Goal: Information Seeking & Learning: Learn about a topic

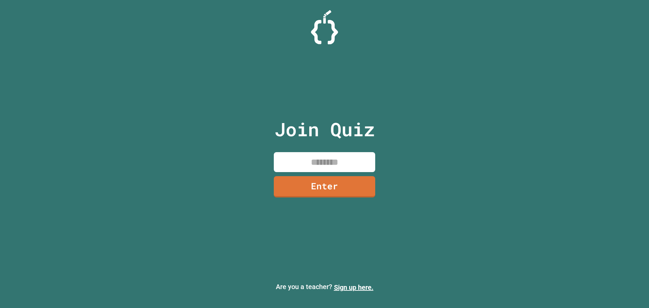
click at [312, 156] on input at bounding box center [324, 162] width 101 height 20
type input "********"
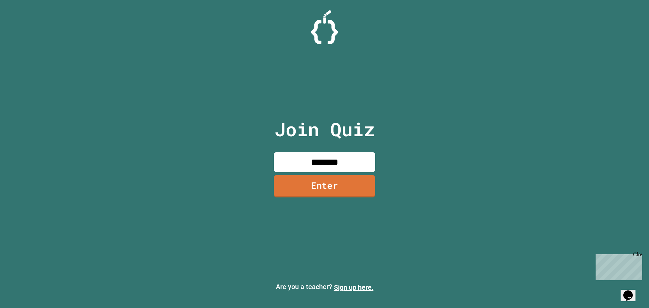
click at [338, 193] on link "Enter" at bounding box center [324, 186] width 101 height 22
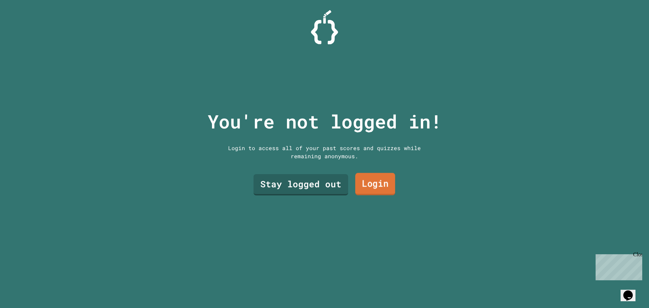
click at [363, 180] on link "Login" at bounding box center [375, 184] width 40 height 22
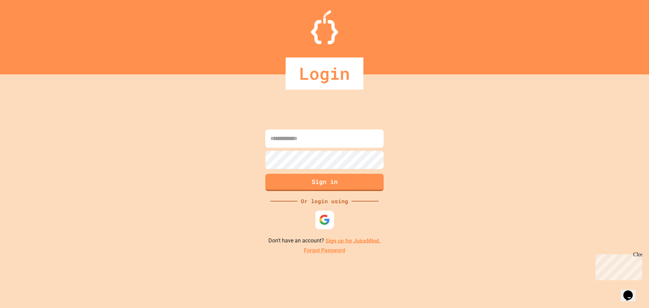
click at [320, 219] on img at bounding box center [324, 219] width 11 height 11
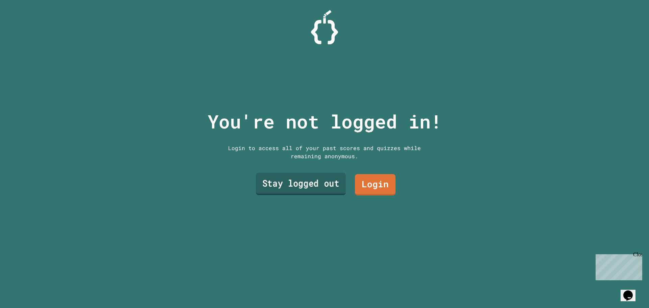
click at [337, 177] on link "Stay logged out" at bounding box center [301, 184] width 90 height 22
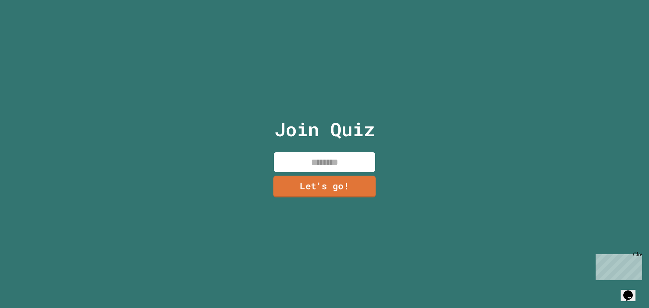
click at [345, 161] on input at bounding box center [324, 162] width 101 height 20
type input "******"
click at [300, 183] on link "Let's go!" at bounding box center [325, 186] width 98 height 22
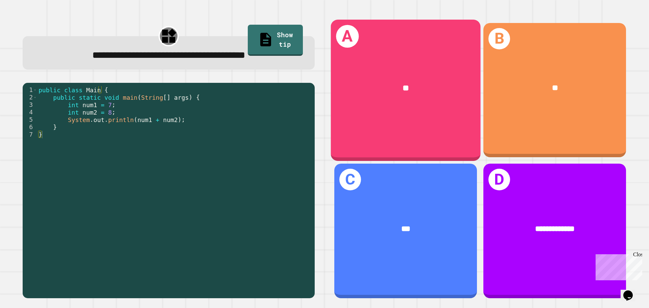
click at [432, 126] on div "A **" at bounding box center [406, 90] width 150 height 141
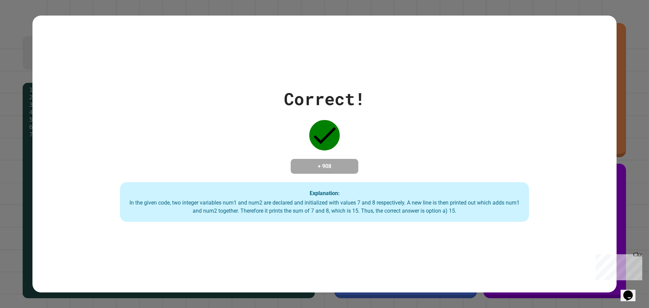
drag, startPoint x: 637, startPoint y: 254, endPoint x: 1077, endPoint y: 465, distance: 487.3
click at [637, 254] on div "Close" at bounding box center [637, 256] width 8 height 8
click at [334, 162] on h4 "+ 908" at bounding box center [325, 166] width 54 height 8
click at [382, 240] on div "Correct! + 908 Explanation: In the given code, two integer variables num1 and n…" at bounding box center [324, 154] width 584 height 277
click at [625, 220] on div "Correct! + 908 Explanation: In the given code, two integer variables num1 and n…" at bounding box center [324, 154] width 649 height 308
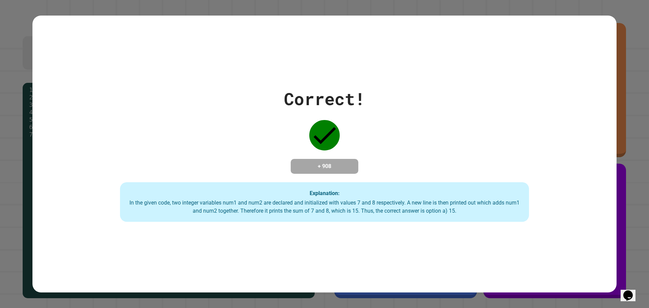
click at [623, 19] on div "Correct! + 908 Explanation: In the given code, two integer variables num1 and n…" at bounding box center [324, 154] width 649 height 308
click at [626, 260] on div "Correct! + 908 Explanation: In the given code, two integer variables num1 and n…" at bounding box center [324, 154] width 649 height 308
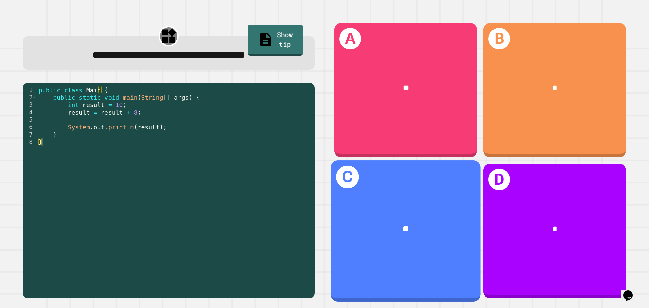
click at [417, 211] on div "**" at bounding box center [406, 229] width 150 height 45
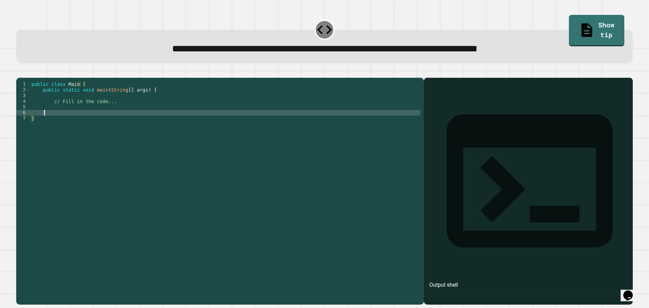
click at [128, 121] on div "public class Main { public static void main ( String [ ] args ) { // Fill in th…" at bounding box center [225, 184] width 391 height 207
type textarea "**********"
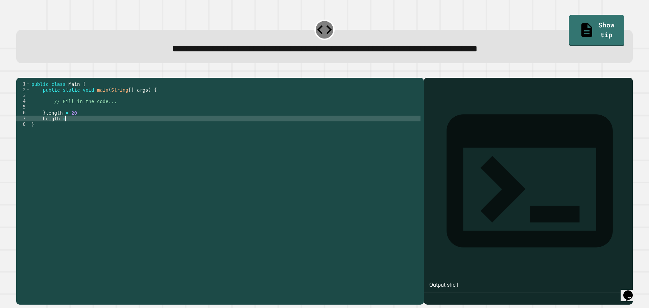
scroll to position [0, 2]
type textarea "**********"
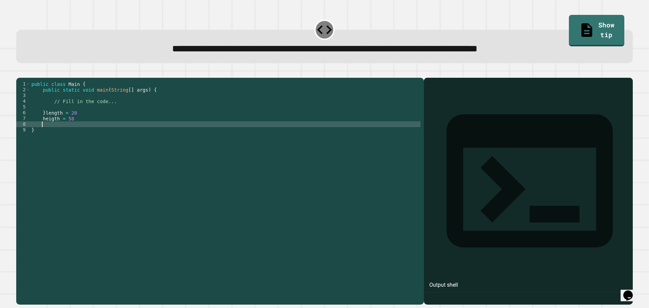
scroll to position [0, 0]
type textarea "*"
type textarea "**********"
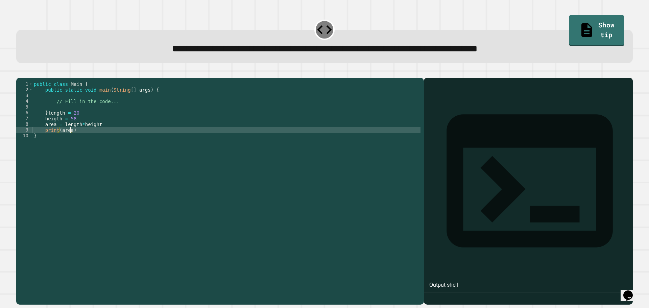
scroll to position [0, 2]
click at [463, 156] on div at bounding box center [529, 200] width 202 height 207
click at [176, 142] on div "public class Main { public static void main ( String [ ] args ) { // Fill in th…" at bounding box center [226, 184] width 388 height 207
click at [25, 76] on icon "button" at bounding box center [24, 76] width 4 height 5
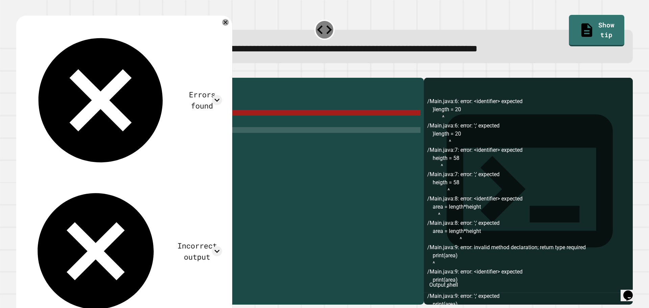
click at [103, 122] on div "public class Main { public static void main ( String [ ] args ) { // Fill in th…" at bounding box center [226, 184] width 388 height 207
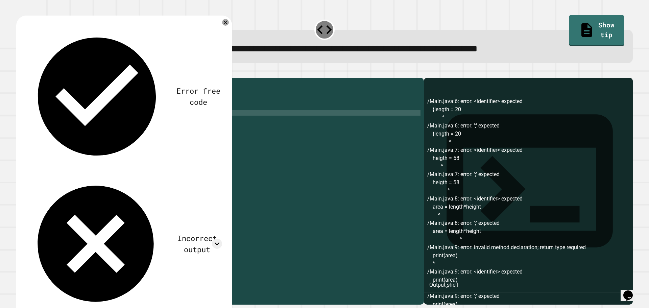
click at [108, 131] on div "public class Main { public static void main ( String [ ] args ) { // Fill in th…" at bounding box center [226, 184] width 388 height 207
click at [111, 133] on div "public class Main { public static void main ( String [ ] args ) { // Fill in th…" at bounding box center [226, 184] width 388 height 207
click at [106, 140] on div "public class Main { public static void main ( String [ ] args ) { // Fill in th…" at bounding box center [226, 184] width 388 height 207
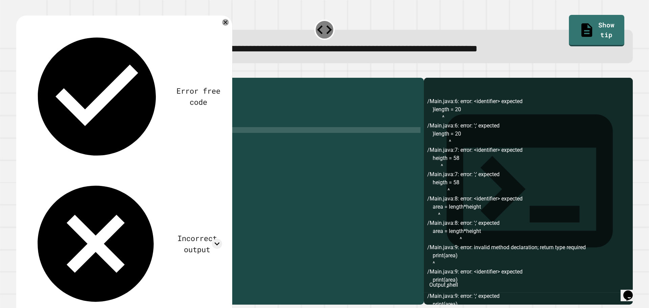
type textarea "**********"
click at [20, 72] on icon "button" at bounding box center [20, 72] width 0 height 0
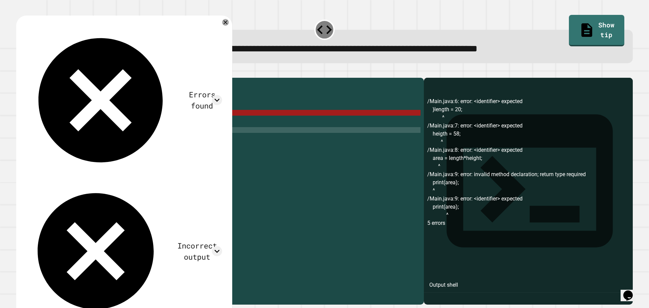
click at [59, 121] on div "public class Main { public static void main ( String [ ] args ) { // Fill in th…" at bounding box center [226, 184] width 388 height 207
click at [58, 121] on div "public class Main { public static void main ( String [ ] args ) { // Fill in th…" at bounding box center [226, 184] width 388 height 207
click at [49, 123] on div "public class Main { public static void main ( String [ ] args ) { // Fill in th…" at bounding box center [226, 184] width 388 height 207
click at [47, 124] on div "public class Main { public static void main ( String [ ] args ) { // Fill in th…" at bounding box center [226, 184] width 388 height 207
click at [227, 21] on icon at bounding box center [226, 22] width 8 height 8
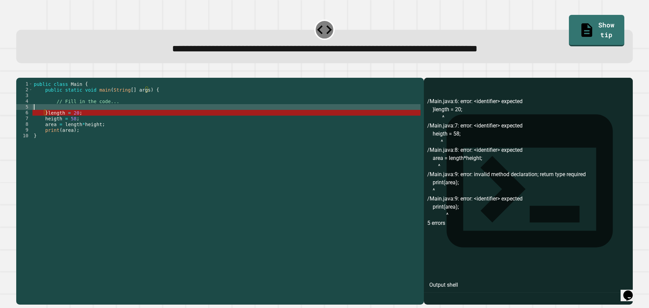
click at [54, 117] on div "public class Main { public static void main ( String [ ] args ) { // Fill in th…" at bounding box center [226, 184] width 388 height 207
click at [47, 122] on div "public class Main { public static void main ( String [ ] args ) { // Fill in th…" at bounding box center [226, 184] width 388 height 207
click at [47, 123] on div "public class Main { public static void main ( String [ ] args ) { // Fill in th…" at bounding box center [226, 184] width 388 height 207
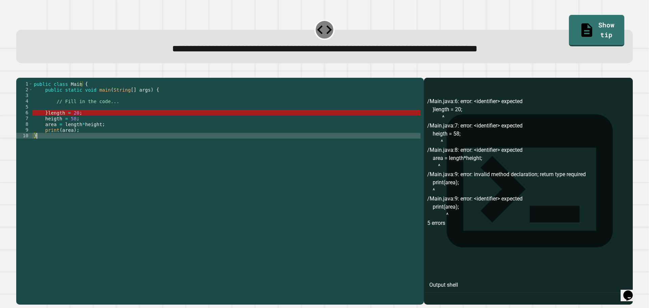
click at [50, 145] on div "public class Main { public static void main ( String [ ] args ) { // Fill in th…" at bounding box center [226, 184] width 388 height 207
click at [86, 140] on div "public class Main { public static void main ( String [ ] args ) { // Fill in th…" at bounding box center [226, 184] width 388 height 207
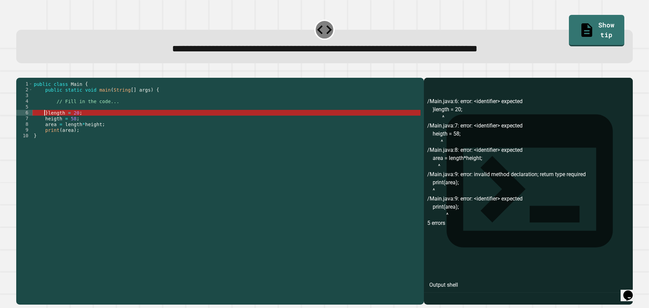
click at [45, 120] on div "public class Main { public static void main ( String [ ] args ) { // Fill in th…" at bounding box center [226, 184] width 388 height 207
click at [77, 140] on div "public class Main { public static void main ( String [ ] args ) { // Fill in th…" at bounding box center [226, 184] width 388 height 207
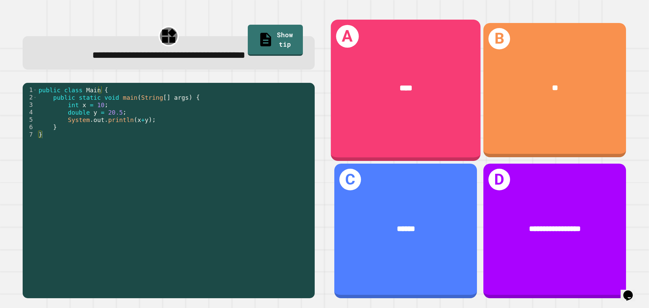
click at [451, 133] on div "A ****" at bounding box center [406, 90] width 150 height 141
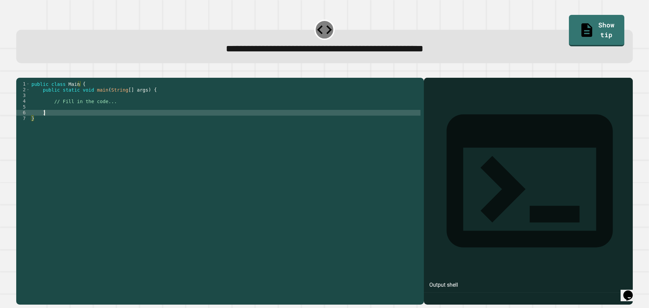
click at [115, 123] on div "public class Main { public static void main ( String [ ] args ) { // Fill in th…" at bounding box center [225, 184] width 391 height 207
click at [20, 72] on button "button" at bounding box center [20, 72] width 0 height 0
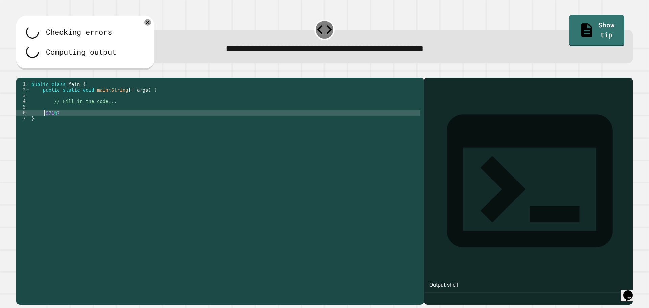
click at [45, 122] on div "public class Main { public static void main ( String [ ] args ) { // Fill in th…" at bounding box center [225, 184] width 391 height 207
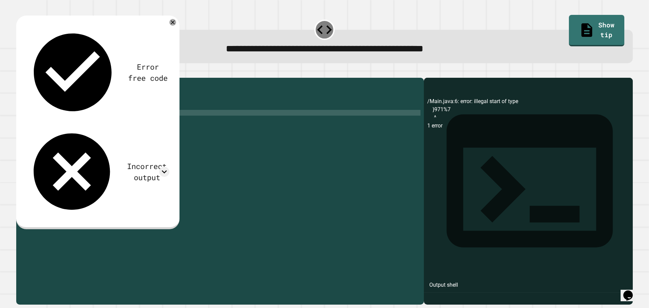
scroll to position [0, 2]
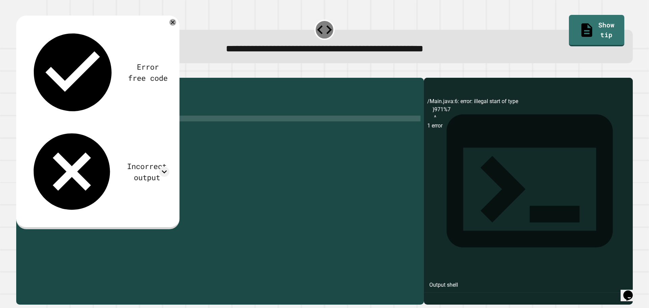
click at [82, 144] on div "public class Main { public static void main ( String [ ] args ) { // Fill in th…" at bounding box center [225, 184] width 391 height 207
click at [20, 72] on button "button" at bounding box center [20, 72] width 0 height 0
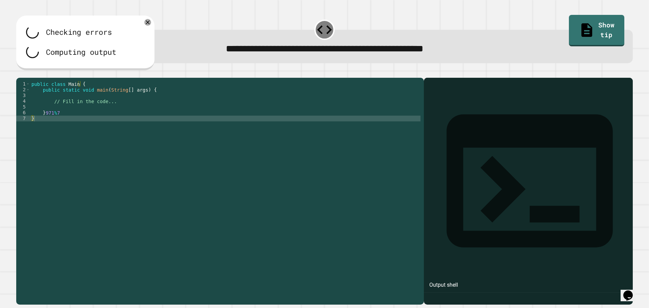
click at [56, 120] on div "public class Main { public static void main ( String [ ] args ) { // Fill in th…" at bounding box center [225, 184] width 391 height 207
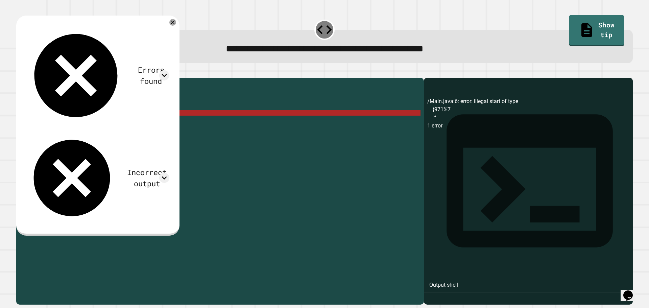
click at [44, 123] on div "public class Main { public static void main ( String [ ] args ) { // Fill in th…" at bounding box center [225, 184] width 391 height 207
click at [52, 123] on div "public class Main { public static void main ( String [ ] args ) { // Fill in th…" at bounding box center [225, 184] width 391 height 207
click at [43, 123] on div "public class Main { public static void main ( String [ ] args ) { // Fill in th…" at bounding box center [225, 184] width 391 height 207
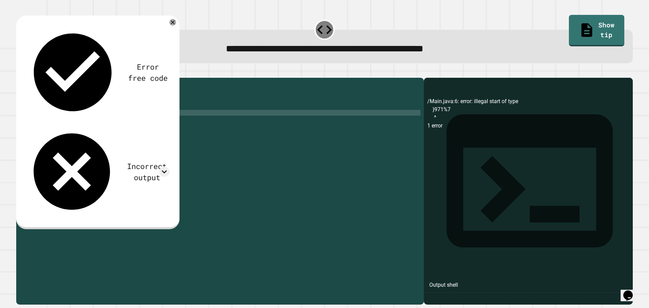
scroll to position [0, 4]
click at [105, 119] on div "public class Main { public static void main ( String [ ] args ) { // Fill in th…" at bounding box center [225, 184] width 391 height 207
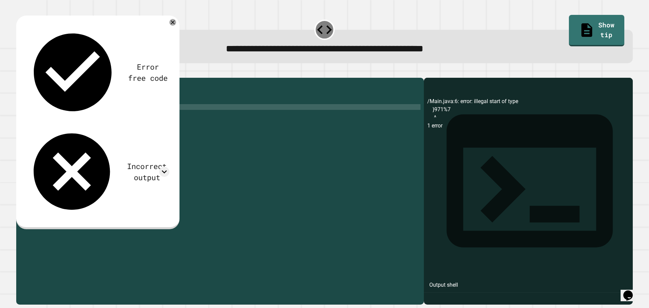
scroll to position [0, 0]
click at [106, 122] on div "public class Main { public static void main ( String [ ] args ) { // Fill in th…" at bounding box center [225, 184] width 391 height 207
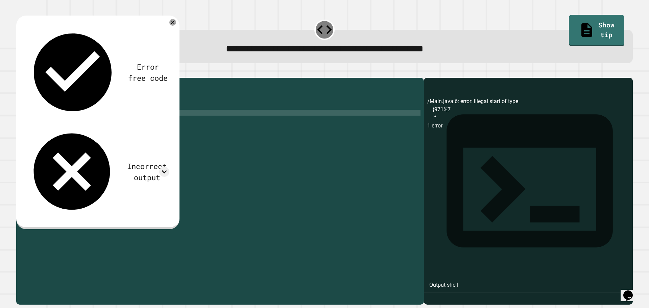
scroll to position [0, 5]
click at [20, 72] on icon "button" at bounding box center [20, 72] width 0 height 0
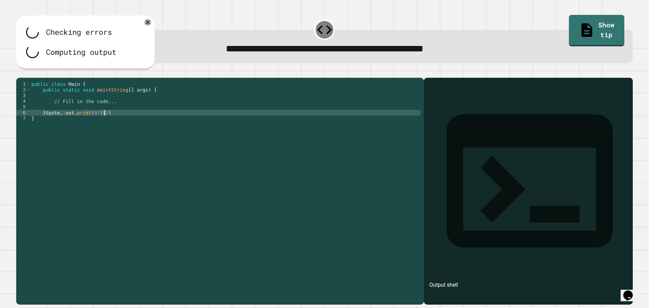
click at [111, 123] on div "public class Main { public static void main ( String [ ] args ) { // Fill in th…" at bounding box center [225, 184] width 391 height 207
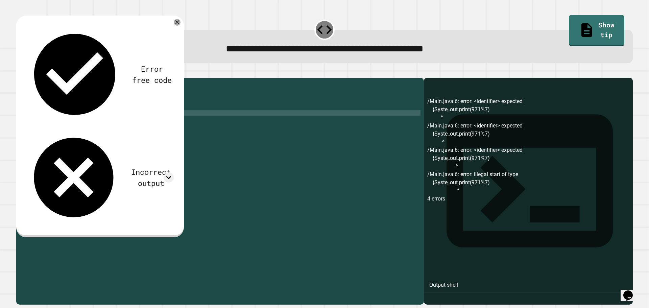
click at [20, 72] on button "button" at bounding box center [20, 72] width 0 height 0
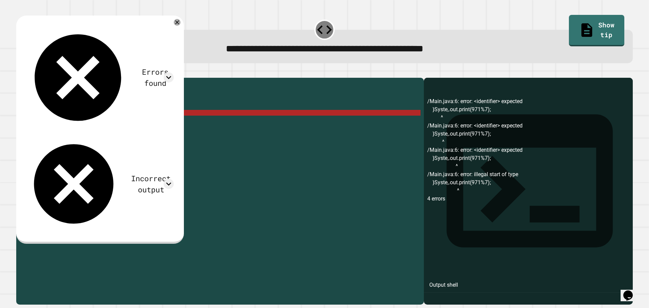
click at [57, 125] on div "public class Main { public static void main ( String [ ] args ) { // Fill in th…" at bounding box center [225, 184] width 391 height 207
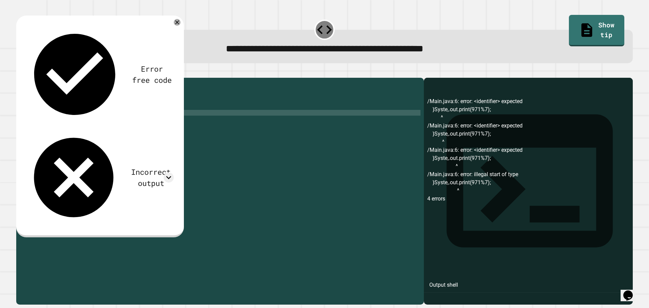
scroll to position [0, 2]
click at [20, 72] on icon "button" at bounding box center [20, 72] width 0 height 0
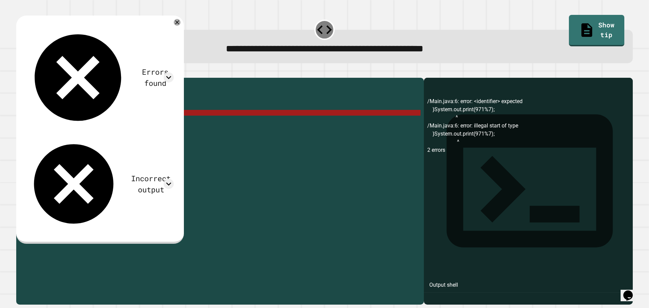
drag, startPoint x: 43, startPoint y: 125, endPoint x: 86, endPoint y: 124, distance: 42.3
click at [86, 124] on div "public class Main { public static void main ( String [ ] args ) { // Fill in th…" at bounding box center [225, 184] width 391 height 207
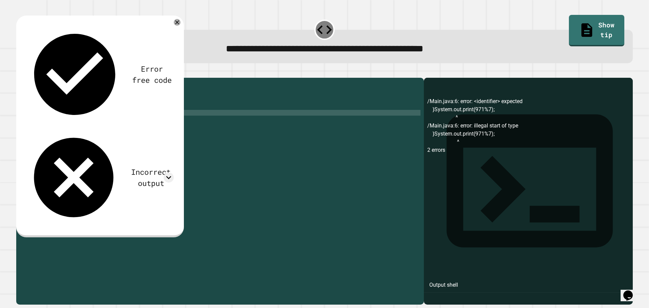
scroll to position [0, 1]
click at [55, 124] on div "public class Main { public static void main ( String [ ] args ) { // Fill in th…" at bounding box center [225, 184] width 391 height 207
click at [69, 120] on div "public class Main { public static void main ( String [ ] args ) { // Fill in th…" at bounding box center [225, 184] width 391 height 207
type textarea "**********"
click at [26, 78] on icon "button" at bounding box center [24, 76] width 4 height 5
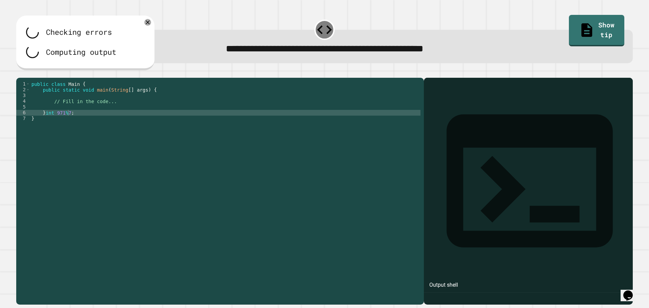
click at [79, 123] on div "public class Main { public static void main ( String [ ] args ) { // Fill in th…" at bounding box center [225, 184] width 391 height 207
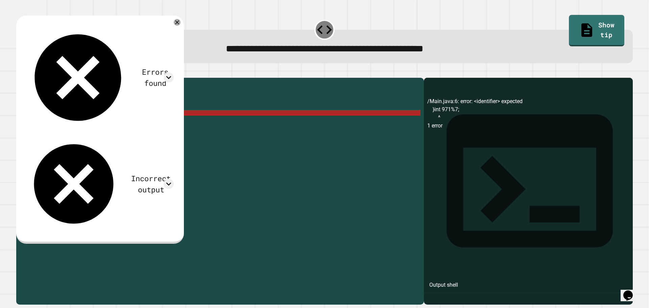
scroll to position [0, 0]
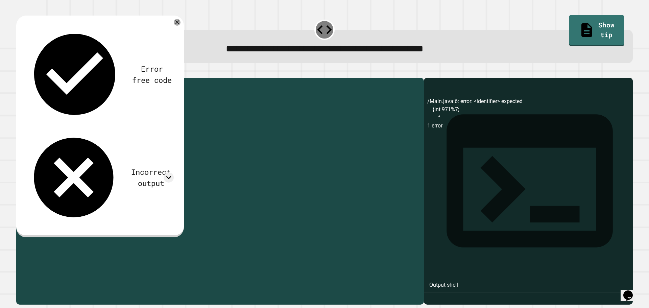
drag, startPoint x: 55, startPoint y: 124, endPoint x: 45, endPoint y: 123, distance: 10.0
click at [45, 123] on div "public class Main { public static void main ( String [ ] args ) { // Fill in th…" at bounding box center [225, 184] width 391 height 207
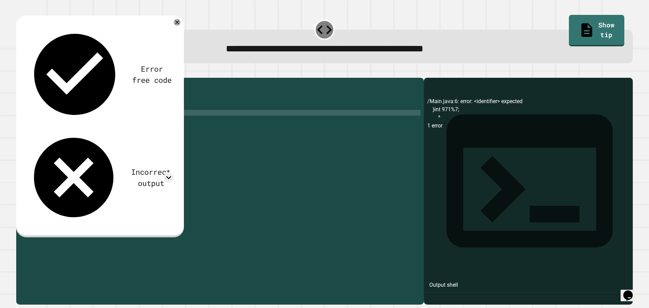
scroll to position [0, 2]
click at [75, 122] on div "public class Main { public static void main ( String [ ] args ) { // Fill in th…" at bounding box center [225, 184] width 391 height 207
click at [20, 72] on icon "button" at bounding box center [20, 72] width 0 height 0
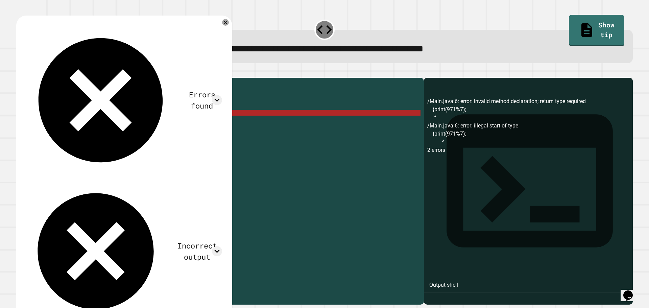
click at [91, 125] on div "public class Main { public static void main ( String [ ] args ) { // Fill in th…" at bounding box center [225, 184] width 391 height 207
click at [73, 126] on div "public class Main { public static void main ( String [ ] args ) { // Fill in th…" at bounding box center [225, 184] width 391 height 207
click at [55, 130] on div "public class Main { public static void main ( String [ ] args ) { // Fill in th…" at bounding box center [225, 184] width 391 height 207
drag, startPoint x: 58, startPoint y: 120, endPoint x: 44, endPoint y: 125, distance: 14.2
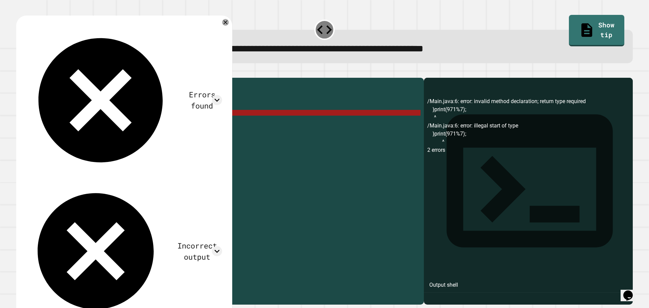
click at [44, 125] on div "public class Main { public static void main ( String [ ] args ) { // Fill in th…" at bounding box center [225, 184] width 391 height 207
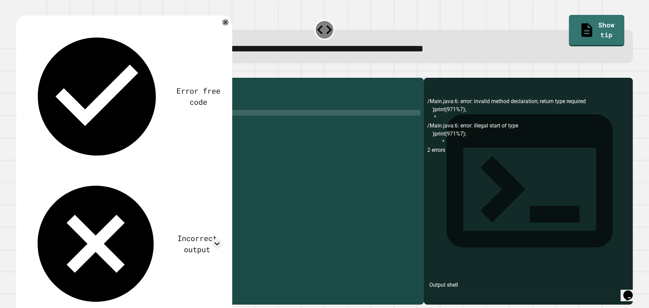
click at [45, 124] on div "public class Main { public static void main ( String [ ] args ) { // Fill in th…" at bounding box center [225, 184] width 391 height 207
click at [69, 124] on div "public class Main { public static void main ( String [ ] args ) { // Fill in th…" at bounding box center [225, 184] width 391 height 207
click at [64, 126] on div "public class Main { public static void main ( String [ ] args ) { // Fill in th…" at bounding box center [225, 184] width 391 height 207
click at [59, 121] on div "public class Main { public static void main ( String [ ] args ) { // Fill in th…" at bounding box center [225, 184] width 391 height 207
click at [54, 122] on div "public class Main { public static void main ( String [ ] args ) { // Fill in th…" at bounding box center [225, 184] width 391 height 207
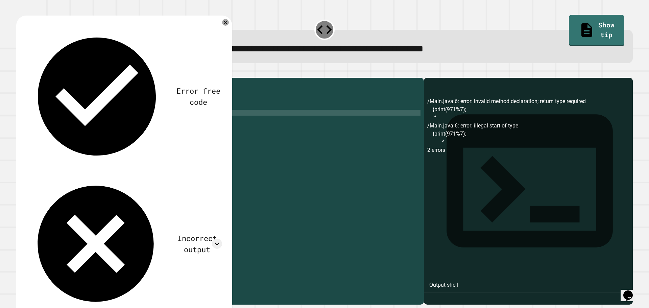
type textarea "**********"
click at [93, 130] on div "public class Main { public static void main ( String [ ] args ) { // Fill in th…" at bounding box center [225, 184] width 391 height 207
click at [33, 78] on div at bounding box center [324, 74] width 617 height 8
click at [20, 72] on icon "button" at bounding box center [20, 72] width 0 height 0
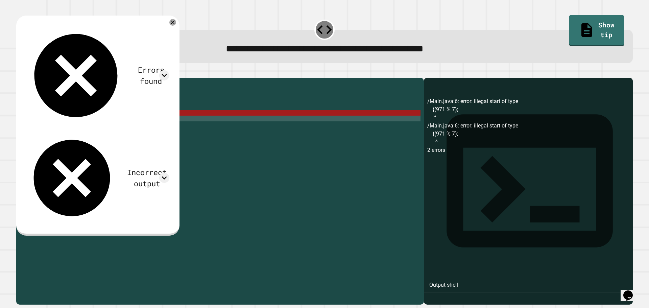
scroll to position [0, 0]
click at [154, 135] on div "public class Main { public static void main ( String [ ] args ) { // Fill in th…" at bounding box center [225, 184] width 391 height 207
click at [154, 124] on div "public class Main { public static void main ( String [ ] args ) { // Fill in th…" at bounding box center [225, 184] width 391 height 207
click at [167, 138] on div "public class Main { public static void main ( String [ ] args ) { // Fill in th…" at bounding box center [225, 184] width 391 height 207
click at [45, 121] on div "public class Main { public static void main ( String [ ] args ) { // Fill in th…" at bounding box center [225, 184] width 391 height 207
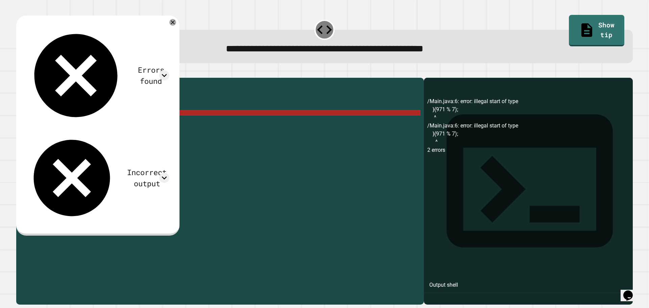
click at [48, 122] on div "public class Main { public static void main ( String [ ] args ) { // Fill in th…" at bounding box center [225, 184] width 391 height 207
click at [64, 133] on div "public class Main { public static void main ( String [ ] args ) { // Fill in th…" at bounding box center [225, 184] width 391 height 207
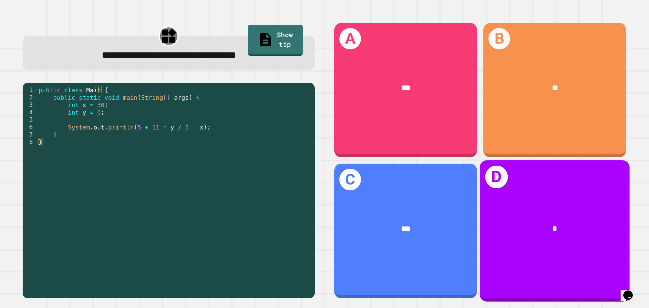
click at [501, 194] on div "D *" at bounding box center [555, 230] width 150 height 141
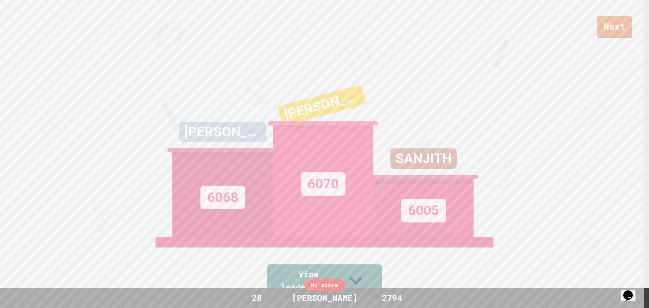
click at [595, 21] on div "Next" at bounding box center [324, 19] width 649 height 38
click at [598, 24] on div "Next" at bounding box center [324, 19] width 649 height 38
click at [621, 29] on link "Next" at bounding box center [615, 27] width 34 height 22
